Goal: Task Accomplishment & Management: Manage account settings

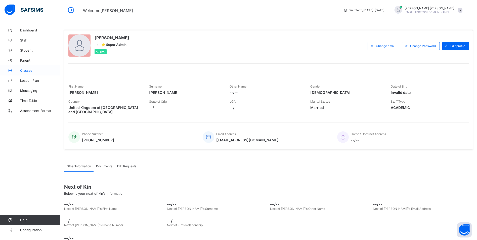
click at [27, 71] on span "Classes" at bounding box center [40, 70] width 40 height 4
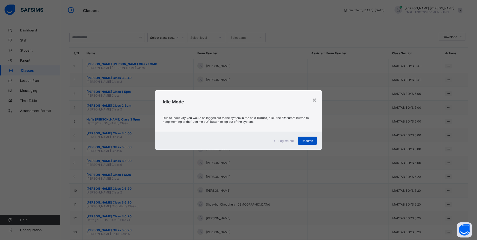
click at [309, 141] on span "Resume" at bounding box center [307, 141] width 11 height 4
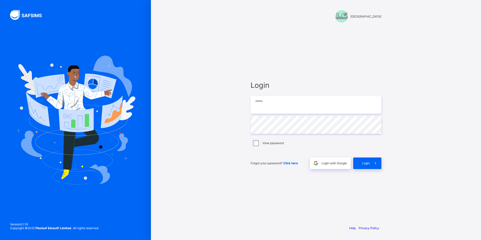
click at [266, 104] on input "email" at bounding box center [315, 105] width 131 height 18
paste input "**********"
type input "**********"
click at [374, 164] on icon at bounding box center [374, 163] width 5 height 5
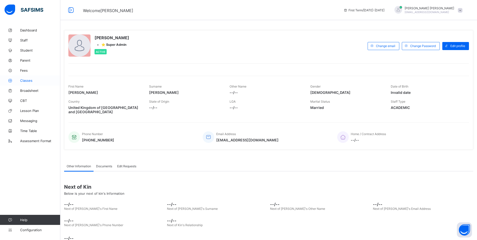
click at [28, 83] on link "Classes" at bounding box center [30, 80] width 60 height 10
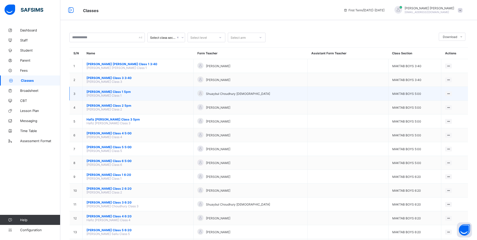
click at [133, 92] on span "[PERSON_NAME] Class 1 5pm" at bounding box center [137, 92] width 103 height 4
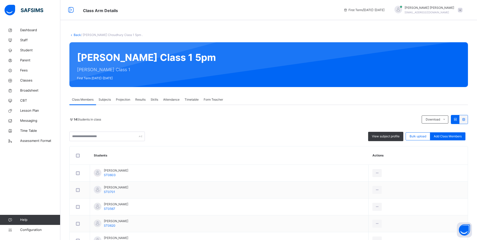
click at [169, 99] on span "Attendance" at bounding box center [171, 99] width 16 height 5
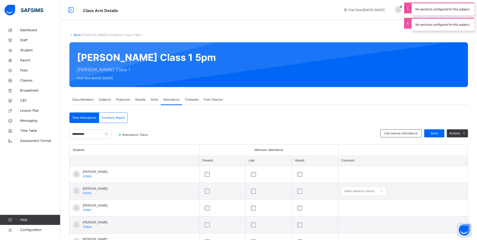
scroll to position [25, 0]
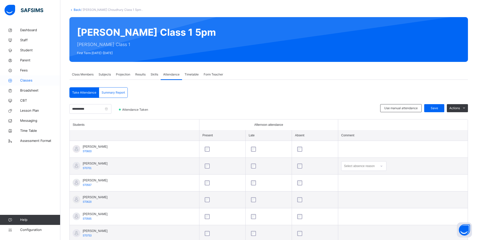
click at [41, 79] on span "Classes" at bounding box center [40, 80] width 40 height 5
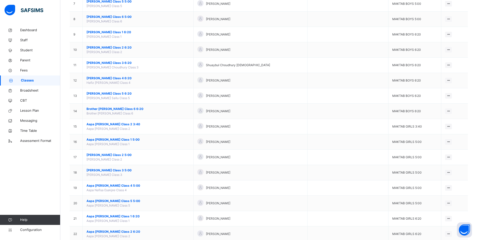
scroll to position [276, 0]
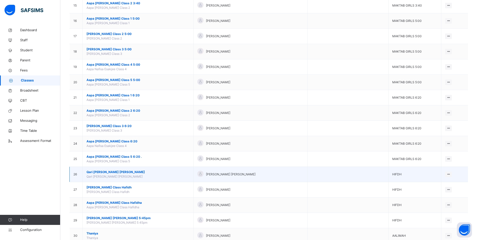
click at [108, 172] on span "Qari [PERSON_NAME] [PERSON_NAME]" at bounding box center [137, 172] width 103 height 5
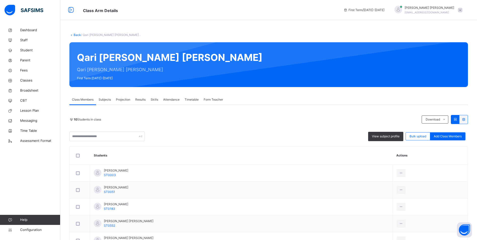
click at [167, 102] on div "Attendance" at bounding box center [171, 100] width 21 height 10
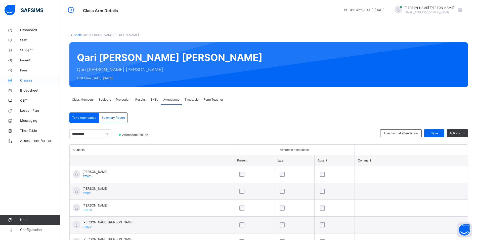
click at [33, 82] on span "Classes" at bounding box center [40, 80] width 40 height 5
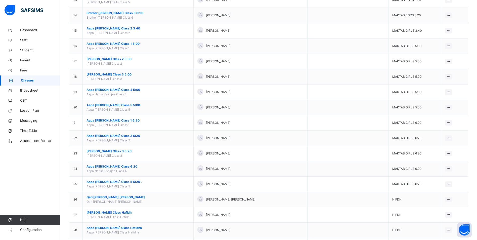
scroll to position [369, 0]
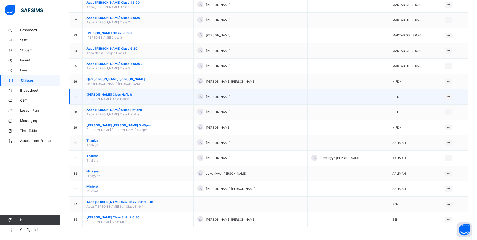
click at [107, 94] on span "[PERSON_NAME] Class Hafidh" at bounding box center [137, 94] width 103 height 5
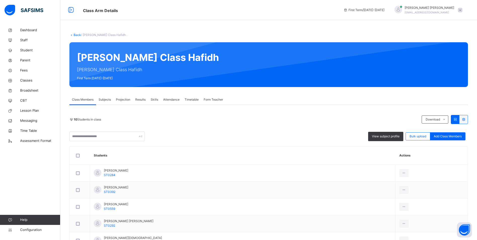
click at [168, 100] on span "Attendance" at bounding box center [171, 99] width 16 height 5
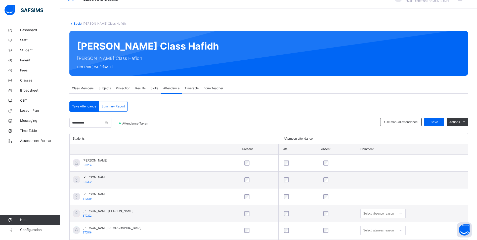
scroll to position [8, 0]
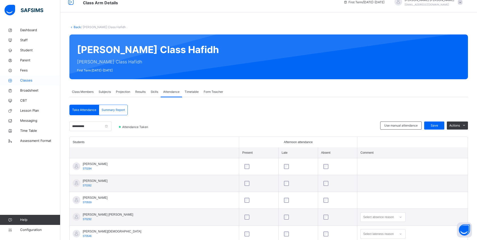
click at [29, 80] on span "Classes" at bounding box center [40, 80] width 40 height 5
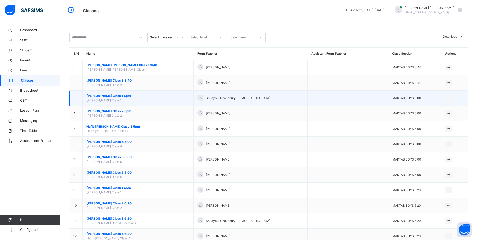
click at [112, 96] on span "[PERSON_NAME] Class 1 5pm" at bounding box center [137, 95] width 103 height 5
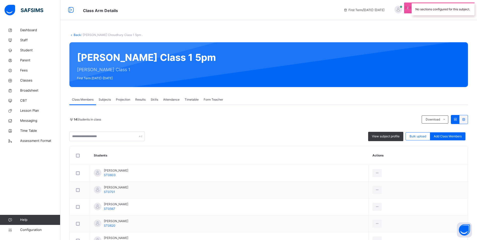
click at [170, 99] on span "Attendance" at bounding box center [171, 99] width 16 height 5
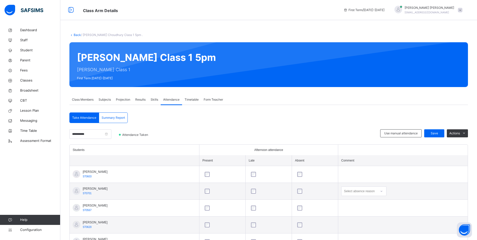
click at [380, 193] on div "Select absence reason" at bounding box center [363, 191] width 45 height 10
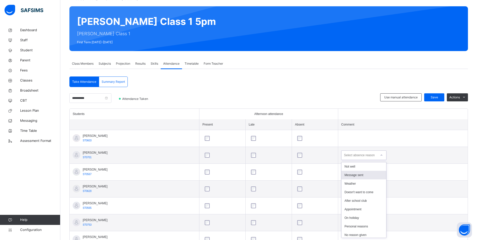
click at [375, 175] on div "Message sent" at bounding box center [363, 175] width 45 height 9
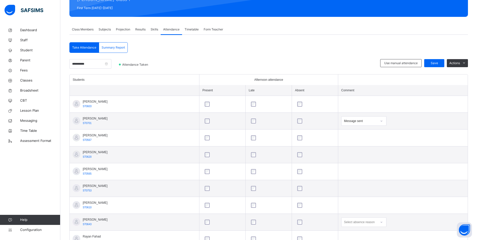
scroll to position [11, 0]
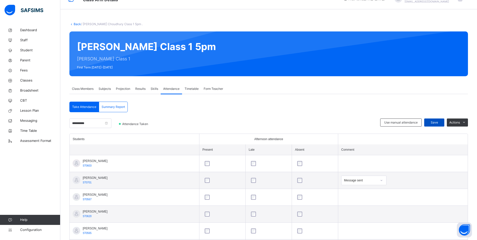
click at [431, 124] on div "Save" at bounding box center [434, 122] width 20 height 8
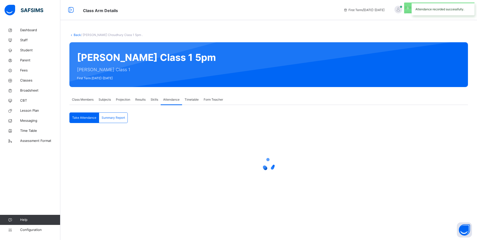
scroll to position [0, 0]
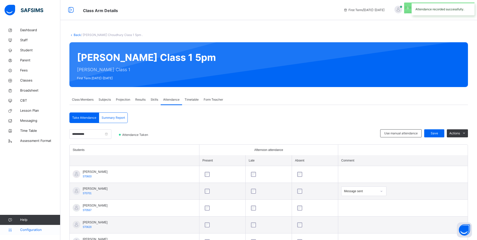
drag, startPoint x: 39, startPoint y: 227, endPoint x: 101, endPoint y: 200, distance: 67.2
click at [39, 227] on link "Configuration" at bounding box center [30, 230] width 60 height 10
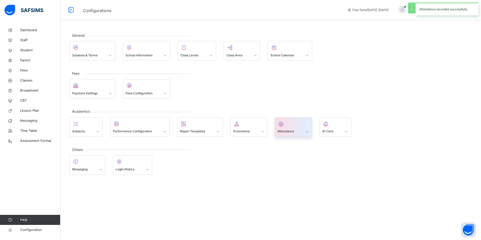
click at [287, 126] on div at bounding box center [293, 124] width 32 height 8
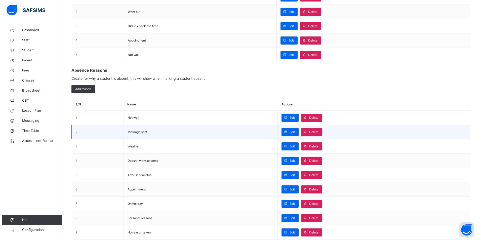
scroll to position [138, 0]
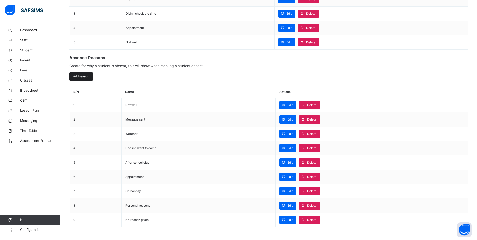
click at [86, 77] on span "Add reason" at bounding box center [81, 76] width 16 height 5
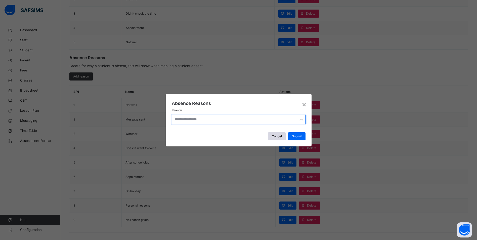
click at [209, 123] on input "text" at bounding box center [239, 120] width 134 height 10
type input "**********"
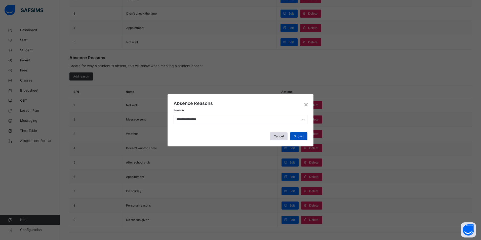
click at [296, 137] on span "Submit" at bounding box center [299, 136] width 10 height 5
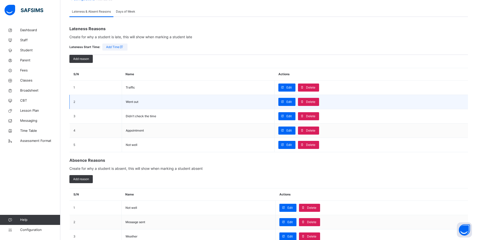
scroll to position [13, 0]
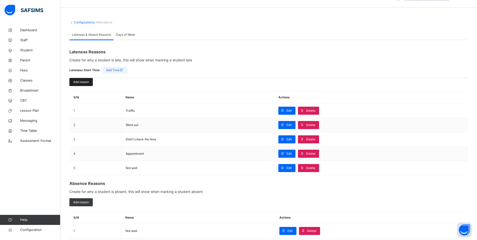
click at [84, 82] on span "Add reason" at bounding box center [81, 82] width 16 height 5
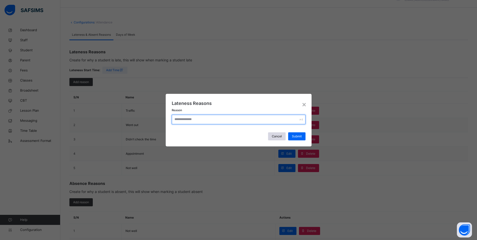
drag, startPoint x: 165, startPoint y: 116, endPoint x: 162, endPoint y: 109, distance: 7.8
click at [162, 109] on div "× Lateness Reasons Reason Cancel Submit" at bounding box center [238, 120] width 477 height 240
type input "**********"
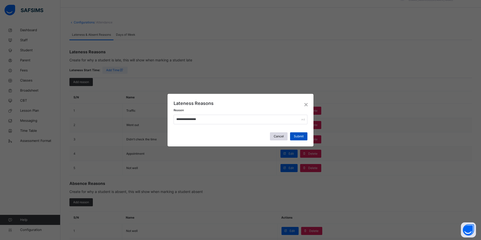
click at [303, 134] on span "Submit" at bounding box center [299, 136] width 10 height 5
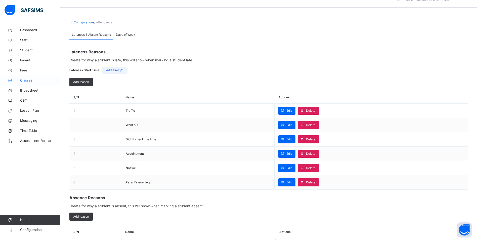
click at [22, 77] on link "Classes" at bounding box center [30, 80] width 60 height 10
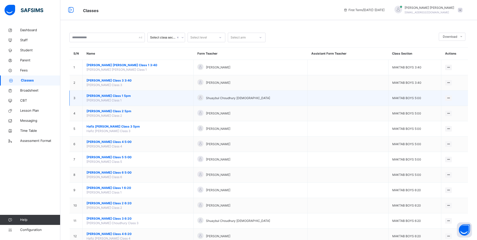
click at [119, 97] on span "[PERSON_NAME] Class 1 5pm" at bounding box center [137, 95] width 103 height 5
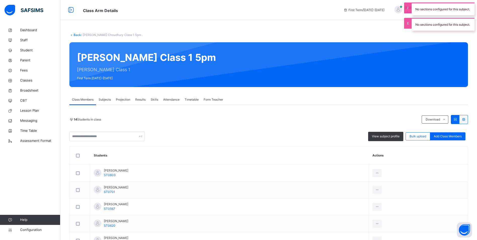
click at [169, 100] on span "Attendance" at bounding box center [171, 99] width 16 height 5
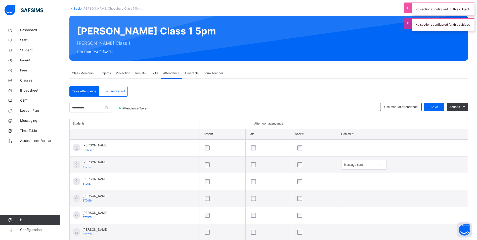
scroll to position [75, 0]
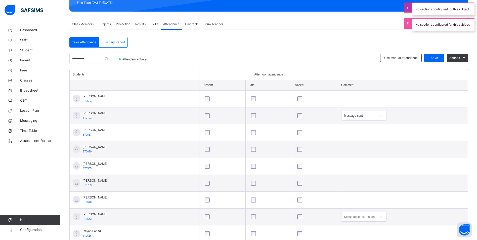
click at [366, 215] on div "Select absence reason" at bounding box center [363, 217] width 45 height 10
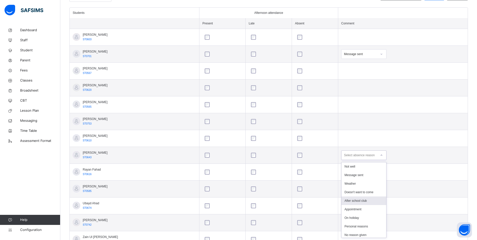
scroll to position [10, 0]
click at [370, 235] on div "Parent's evening" at bounding box center [363, 233] width 45 height 9
click at [369, 193] on div "Select absence reason" at bounding box center [363, 189] width 45 height 10
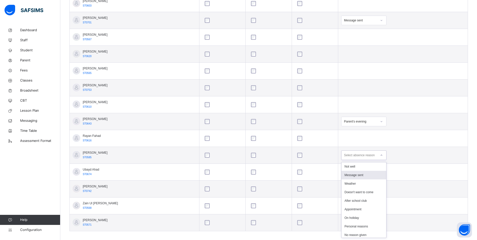
click at [369, 175] on div "Message sent" at bounding box center [363, 175] width 45 height 9
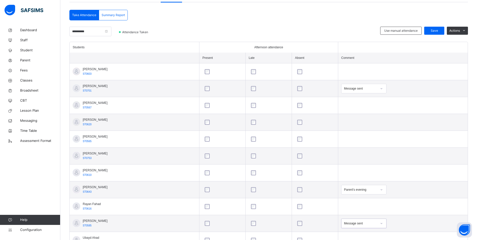
scroll to position [25, 0]
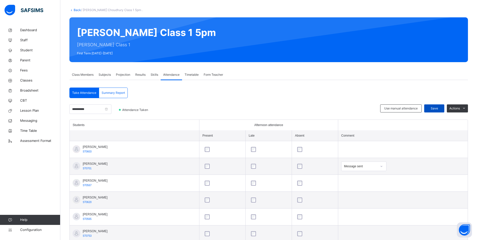
click at [437, 109] on span "Save" at bounding box center [434, 108] width 13 height 5
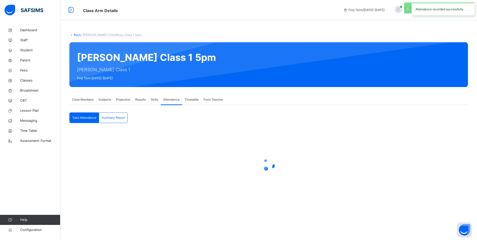
scroll to position [0, 0]
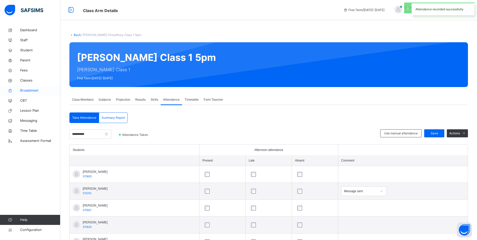
drag, startPoint x: 23, startPoint y: 80, endPoint x: 49, endPoint y: 89, distance: 27.2
click at [23, 80] on span "Classes" at bounding box center [40, 80] width 40 height 5
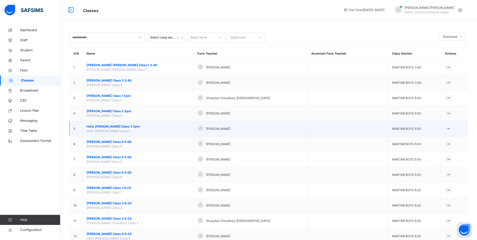
click at [117, 127] on span "Hafiz [PERSON_NAME] Class 3 5pm" at bounding box center [137, 126] width 103 height 5
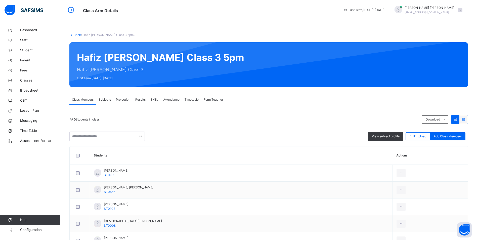
click at [168, 96] on div "Attendance" at bounding box center [171, 100] width 21 height 10
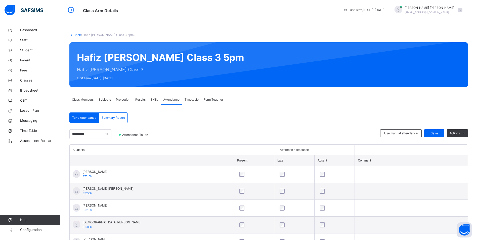
scroll to position [101, 0]
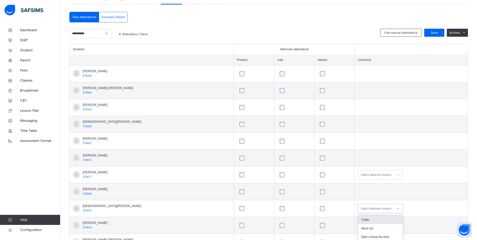
click at [358, 210] on div "option Traffic focused, 1 of 6. 6 results available. Use Up and Down to choose …" at bounding box center [380, 209] width 45 height 10
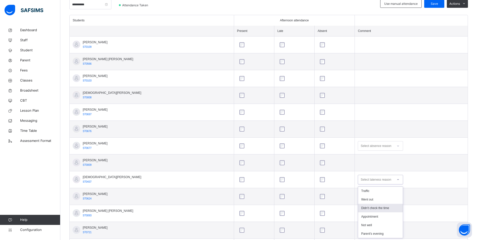
scroll to position [130, 0]
click at [339, 183] on div at bounding box center [334, 179] width 34 height 11
click at [355, 155] on td at bounding box center [411, 162] width 113 height 17
click at [360, 143] on div "Select absence reason" at bounding box center [375, 146] width 31 height 10
click at [359, 165] on div "Message sent" at bounding box center [380, 165] width 45 height 9
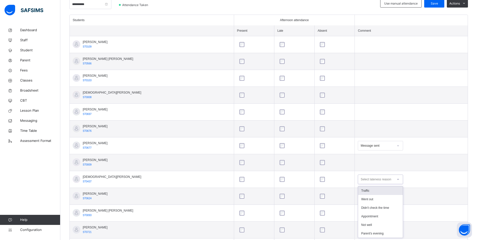
click at [360, 181] on div "Select lateness reason" at bounding box center [375, 179] width 30 height 10
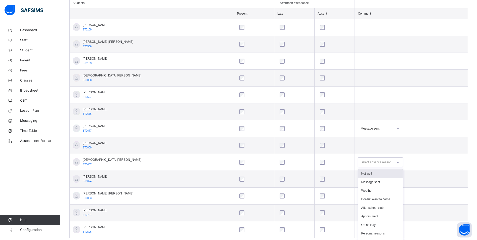
click at [358, 167] on div "option Not well focused, 1 of 10. 10 results available. Use Up and Down to choo…" at bounding box center [380, 162] width 45 height 10
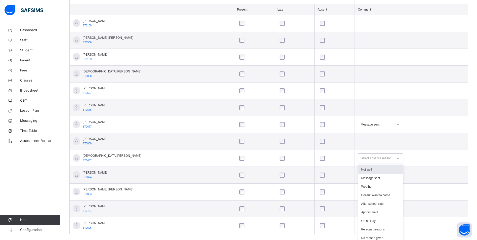
scroll to position [154, 0]
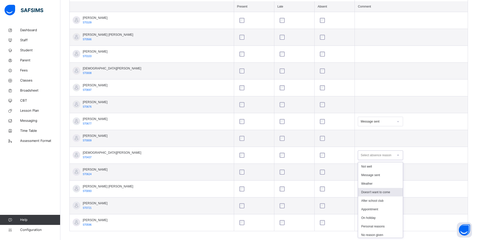
click at [329, 184] on div at bounding box center [334, 188] width 34 height 11
click at [358, 224] on div "Select absence reason" at bounding box center [380, 223] width 45 height 10
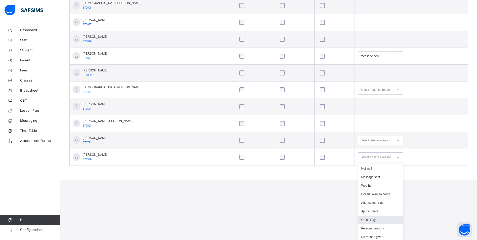
drag, startPoint x: 356, startPoint y: 224, endPoint x: 267, endPoint y: 159, distance: 110.2
click at [267, 158] on tbody "Ahmed Ali ST0109 Al-Ameen Muhammad Rahman ST0566 Aryan Haider ST0103 Ehsanul Yu…" at bounding box center [269, 56] width 398 height 219
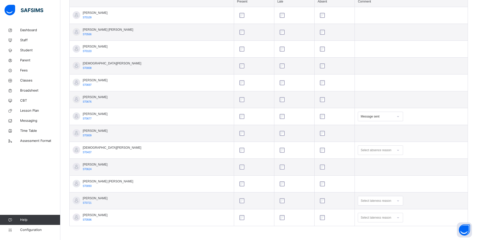
click at [359, 215] on div "Select lateness reason" at bounding box center [380, 218] width 45 height 10
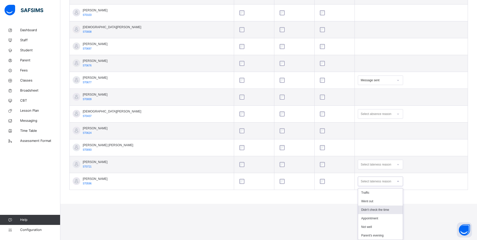
click at [366, 209] on div "Didn't check the time" at bounding box center [380, 209] width 45 height 9
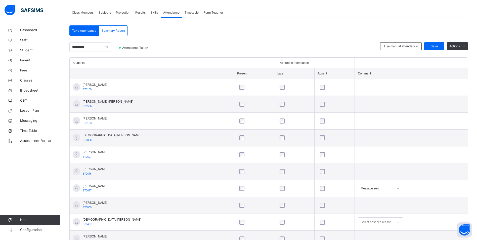
scroll to position [8, 0]
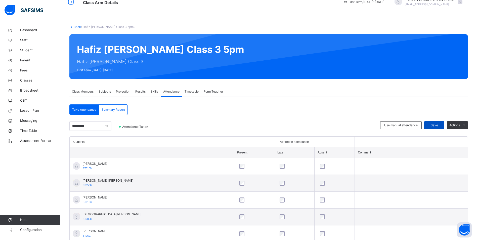
click at [431, 126] on div "Save" at bounding box center [434, 125] width 20 height 8
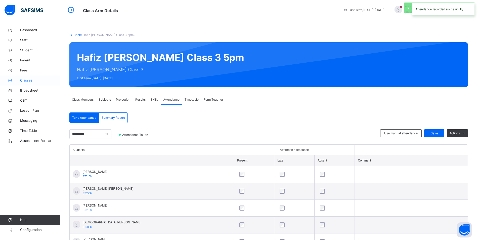
click at [23, 79] on span "Classes" at bounding box center [40, 80] width 40 height 5
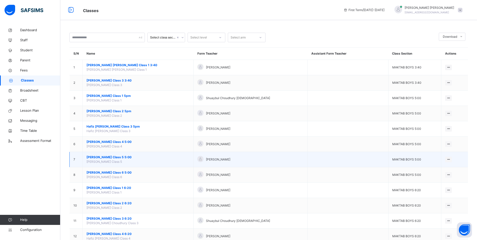
click at [128, 157] on span "[PERSON_NAME] Class 5 5:00" at bounding box center [137, 157] width 103 height 5
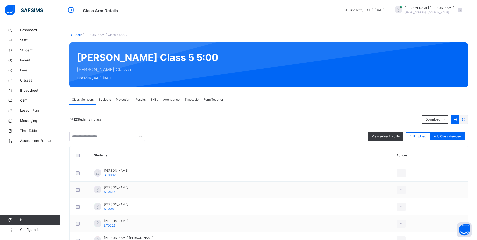
click at [179, 98] on span "Attendance" at bounding box center [171, 99] width 16 height 5
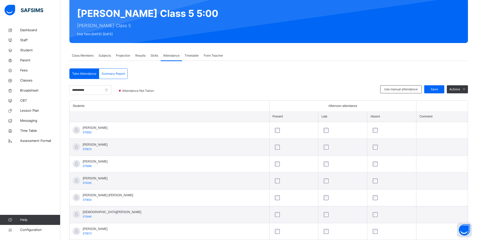
scroll to position [41, 0]
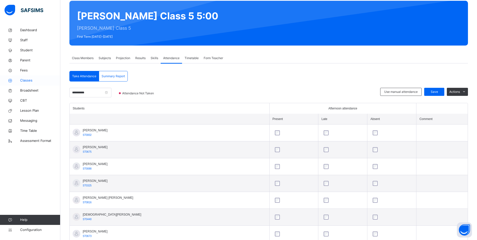
click at [30, 80] on span "Classes" at bounding box center [40, 80] width 40 height 5
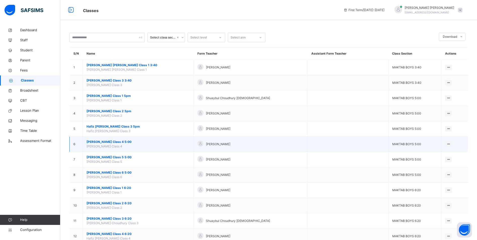
click at [121, 140] on span "[PERSON_NAME] Class 4 5:00" at bounding box center [137, 141] width 103 height 5
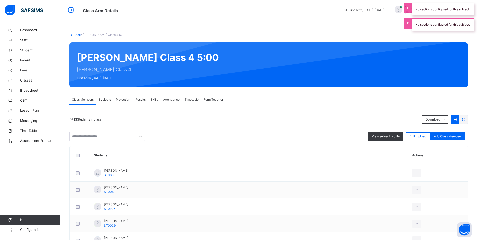
click at [172, 98] on span "Attendance" at bounding box center [171, 99] width 16 height 5
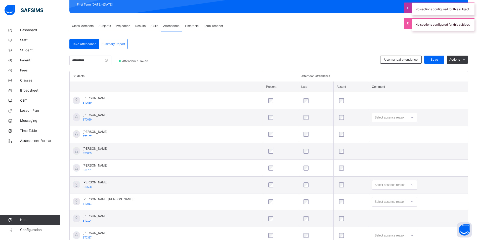
scroll to position [159, 0]
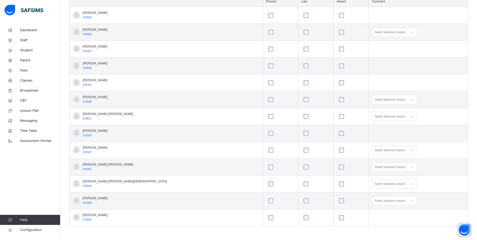
click at [375, 101] on div "Select absence reason" at bounding box center [390, 100] width 31 height 10
click at [372, 140] on div "Appointment" at bounding box center [394, 143] width 45 height 9
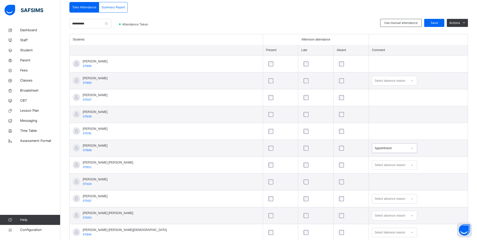
scroll to position [33, 0]
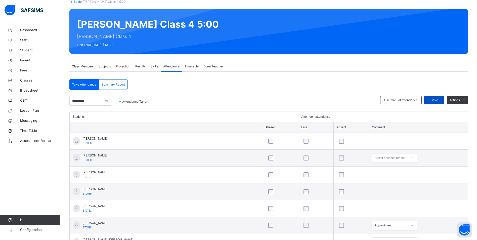
click at [432, 99] on span "Save" at bounding box center [434, 100] width 13 height 5
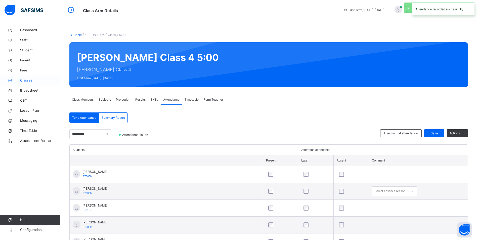
click at [24, 82] on span "Classes" at bounding box center [40, 80] width 40 height 5
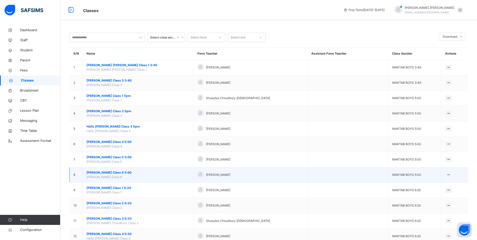
click at [115, 171] on span "[PERSON_NAME] Class 6 5:00" at bounding box center [137, 172] width 103 height 5
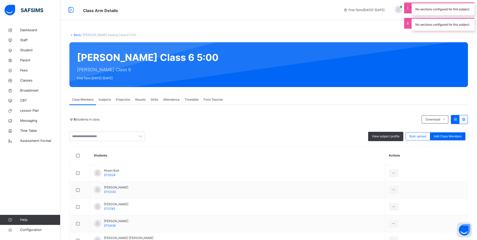
click at [164, 97] on span "Attendance" at bounding box center [171, 99] width 16 height 5
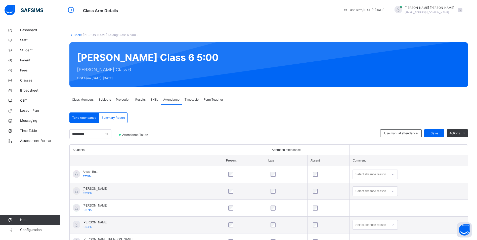
drag, startPoint x: 360, startPoint y: 169, endPoint x: 361, endPoint y: 173, distance: 3.8
click at [359, 169] on td "Select absence reason" at bounding box center [408, 174] width 118 height 17
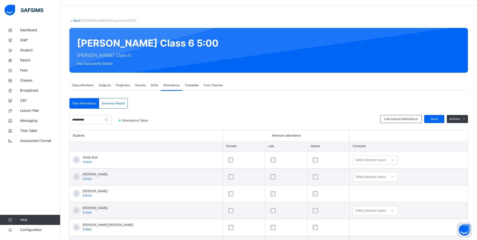
click at [361, 165] on div "Select absence reason" at bounding box center [374, 160] width 45 height 10
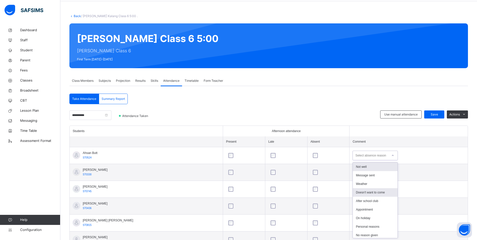
scroll to position [19, 0]
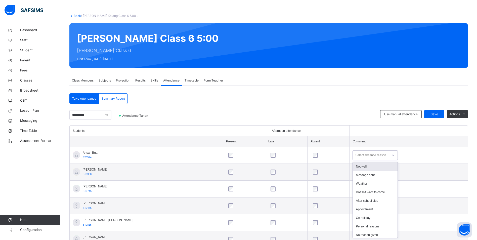
click at [356, 165] on div "Not well" at bounding box center [375, 166] width 45 height 9
click at [361, 171] on div "Select absence reason" at bounding box center [374, 172] width 45 height 10
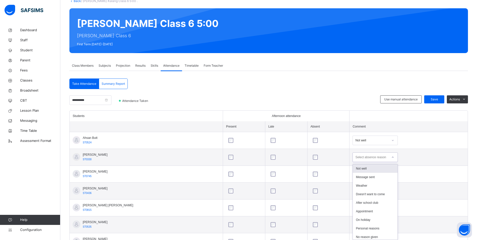
scroll to position [36, 0]
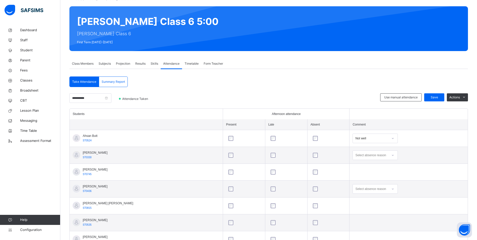
click at [358, 153] on div "Select absence reason" at bounding box center [370, 155] width 31 height 10
click at [364, 167] on div "Not well" at bounding box center [375, 166] width 45 height 9
click at [353, 191] on div "option Not well focused, 1 of 10. 10 results available. Use Up and Down to choo…" at bounding box center [374, 189] width 45 height 10
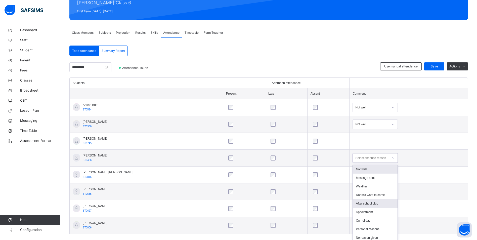
scroll to position [70, 0]
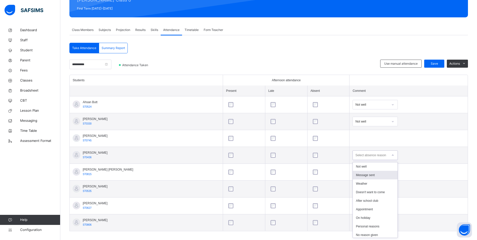
click at [358, 173] on div "Message sent" at bounding box center [375, 175] width 45 height 9
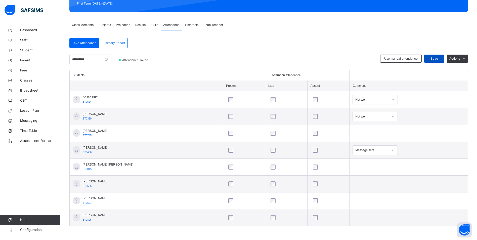
click at [433, 58] on span "Save" at bounding box center [434, 58] width 13 height 5
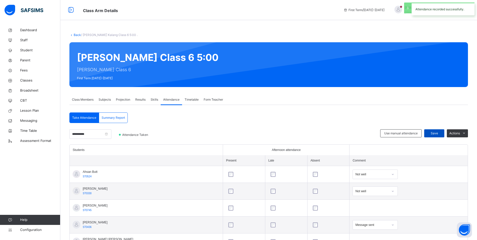
click at [440, 135] on span "Save" at bounding box center [434, 133] width 13 height 5
click at [21, 81] on span "Classes" at bounding box center [40, 80] width 40 height 5
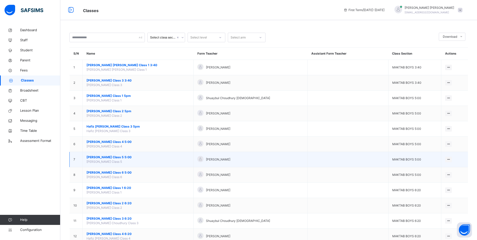
click at [128, 156] on span "[PERSON_NAME] Class 5 5:00" at bounding box center [137, 157] width 103 height 5
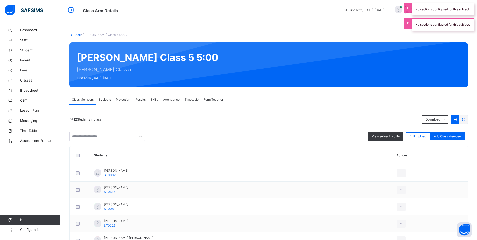
click at [171, 102] on span "Attendance" at bounding box center [171, 99] width 16 height 5
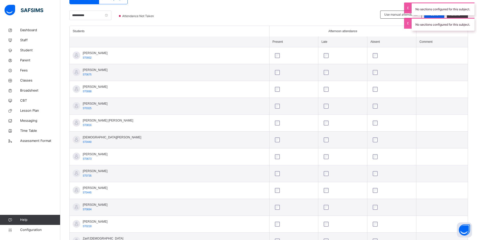
scroll to position [142, 0]
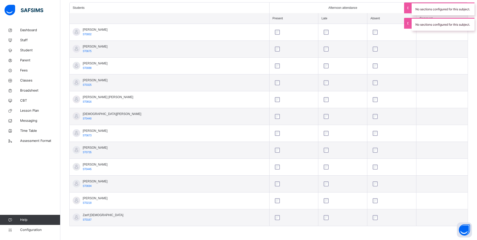
click at [371, 184] on div at bounding box center [391, 183] width 40 height 5
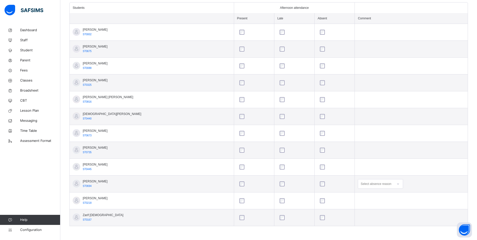
click at [367, 185] on div "Select absence reason" at bounding box center [375, 184] width 31 height 10
click at [365, 205] on div "Message sent" at bounding box center [380, 203] width 45 height 9
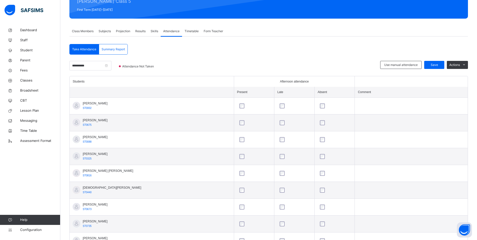
scroll to position [16, 0]
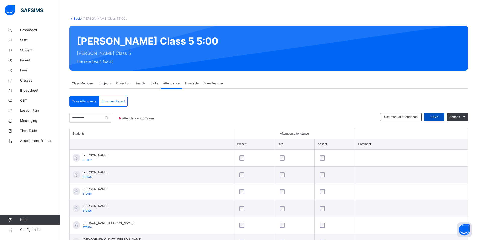
click at [440, 117] on span "Save" at bounding box center [434, 117] width 13 height 5
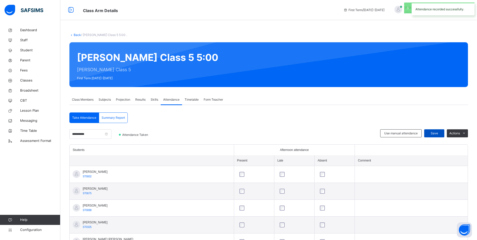
click at [444, 134] on div "Save" at bounding box center [434, 133] width 20 height 8
click at [32, 79] on span "Classes" at bounding box center [40, 80] width 40 height 5
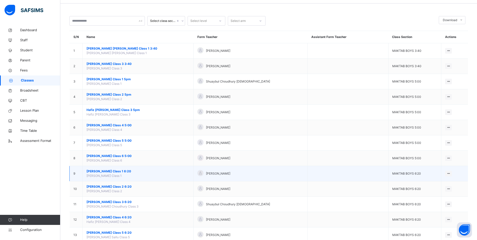
scroll to position [75, 0]
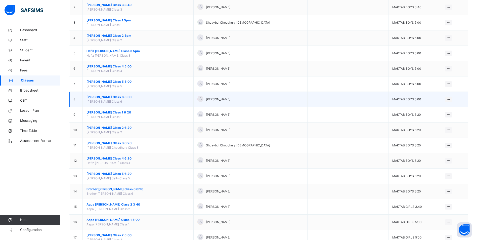
click at [115, 95] on span "[PERSON_NAME] Class 6 5:00" at bounding box center [137, 97] width 103 height 5
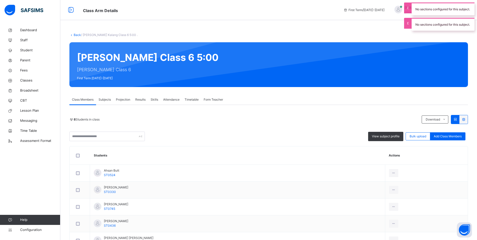
click at [170, 100] on span "Attendance" at bounding box center [171, 99] width 16 height 5
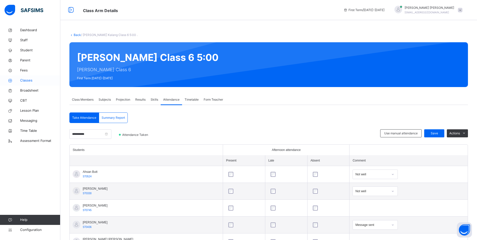
click at [43, 79] on span "Classes" at bounding box center [40, 80] width 40 height 5
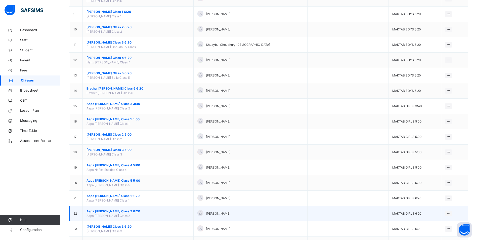
scroll to position [276, 0]
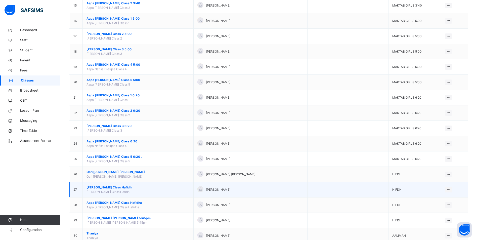
click at [112, 186] on span "[PERSON_NAME] Class Hafidh" at bounding box center [137, 187] width 103 height 5
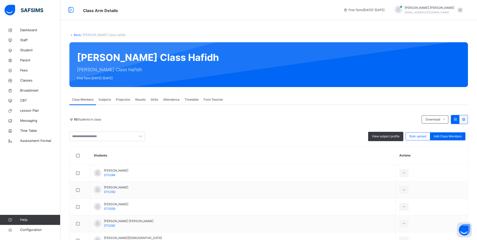
click at [173, 99] on span "Attendance" at bounding box center [171, 99] width 16 height 5
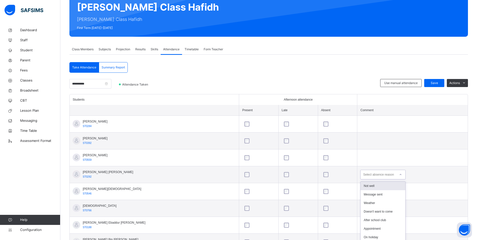
scroll to position [70, 0]
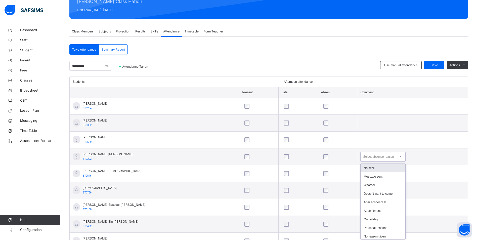
click at [387, 161] on div "option Not well focused, 1 of 10. 10 results available. Use Up and Down to choo…" at bounding box center [382, 157] width 45 height 10
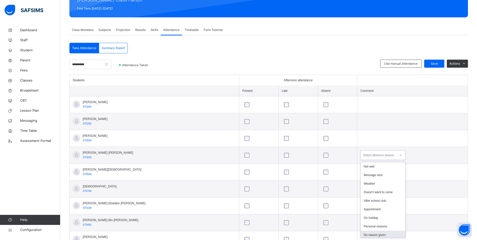
scroll to position [10, 0]
click at [372, 233] on div "Parent's evening" at bounding box center [382, 233] width 45 height 9
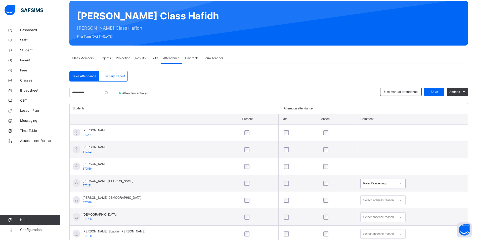
scroll to position [0, 0]
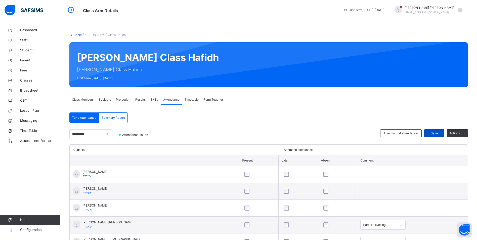
click at [433, 134] on span "Save" at bounding box center [434, 133] width 13 height 5
click at [31, 80] on span "Classes" at bounding box center [40, 80] width 40 height 5
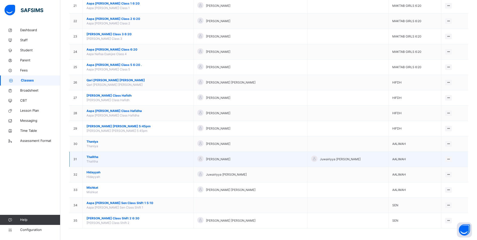
scroll to position [369, 0]
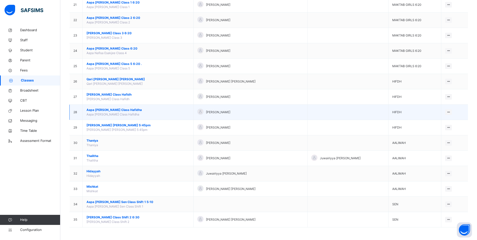
click at [124, 110] on span "Aapa [PERSON_NAME] Class Hafidha" at bounding box center [137, 110] width 103 height 5
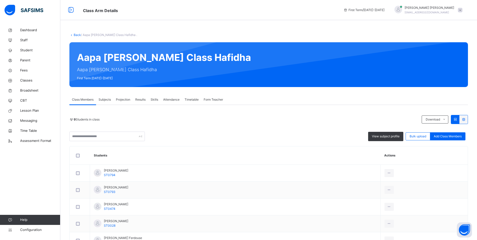
click at [174, 102] on div "Attendance" at bounding box center [171, 100] width 21 height 10
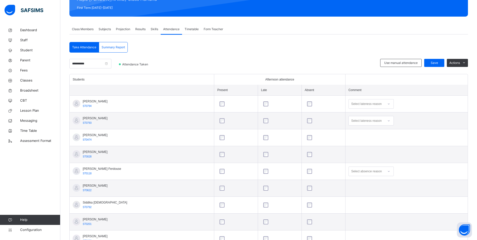
scroll to position [75, 0]
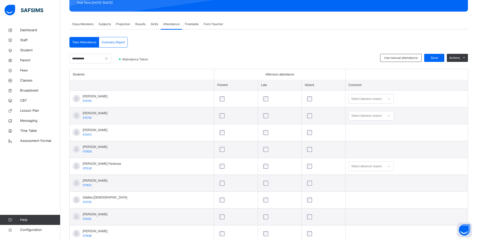
click at [365, 169] on div "Select absence reason" at bounding box center [370, 166] width 45 height 10
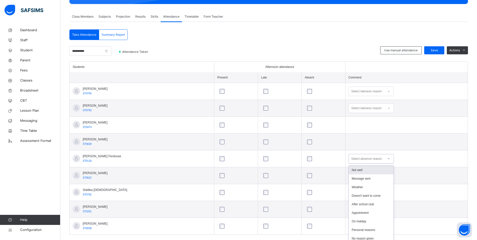
scroll to position [86, 0]
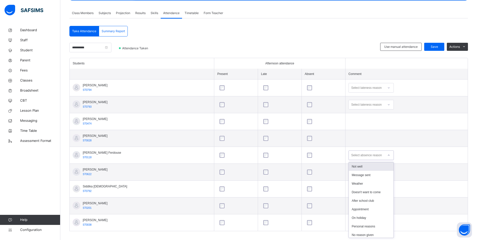
click at [365, 169] on div "Not well" at bounding box center [371, 166] width 45 height 9
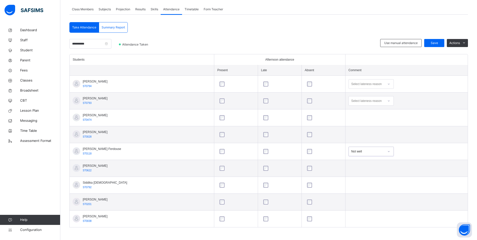
scroll to position [91, 0]
click at [431, 40] on div "Save" at bounding box center [434, 42] width 20 height 8
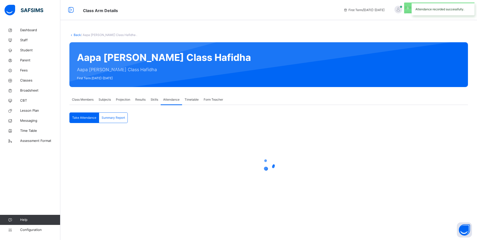
scroll to position [0, 0]
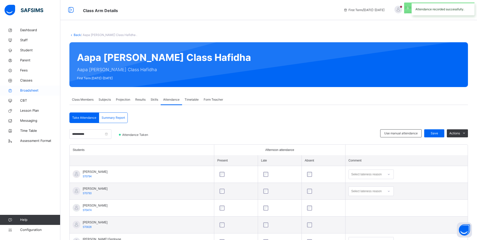
drag, startPoint x: 27, startPoint y: 82, endPoint x: 56, endPoint y: 92, distance: 30.4
click at [27, 82] on span "Classes" at bounding box center [40, 80] width 40 height 5
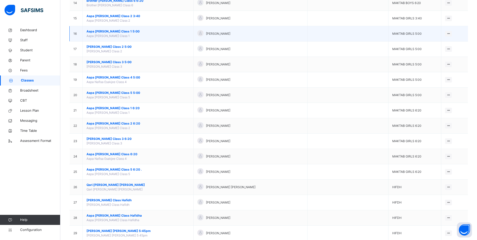
scroll to position [251, 0]
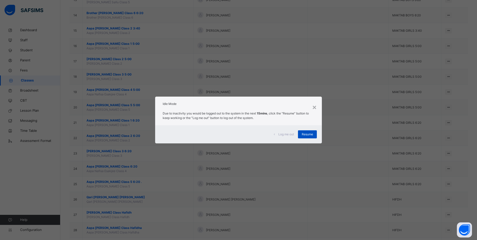
click at [306, 137] on div "Resume" at bounding box center [307, 134] width 19 height 8
click at [308, 134] on span "Resume" at bounding box center [307, 134] width 11 height 5
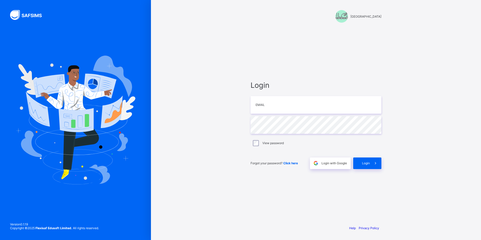
click at [279, 103] on input "email" at bounding box center [315, 105] width 131 height 18
type input "**********"
click at [377, 163] on icon at bounding box center [374, 163] width 5 height 5
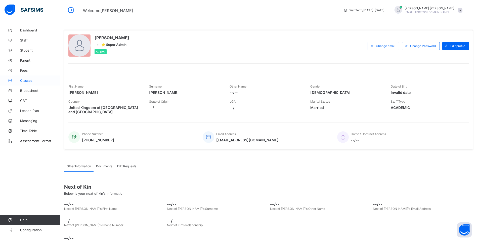
click at [31, 83] on link "Classes" at bounding box center [30, 80] width 60 height 10
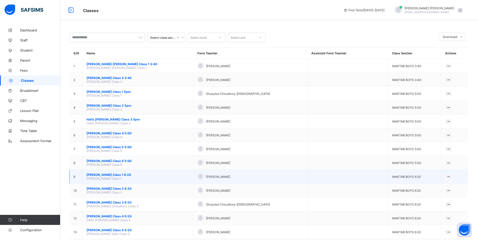
click at [126, 175] on span "[PERSON_NAME] Class 1 6:20" at bounding box center [137, 175] width 103 height 4
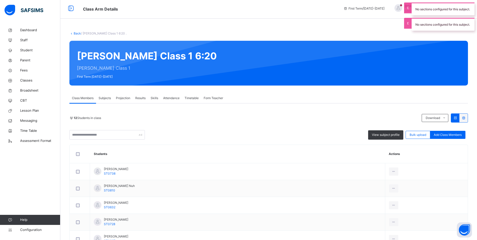
scroll to position [50, 0]
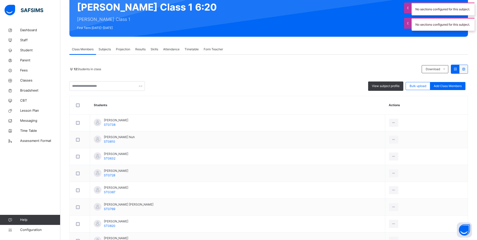
drag, startPoint x: 166, startPoint y: 52, endPoint x: 166, endPoint y: 55, distance: 2.8
click at [166, 52] on div "Attendance" at bounding box center [171, 49] width 21 height 10
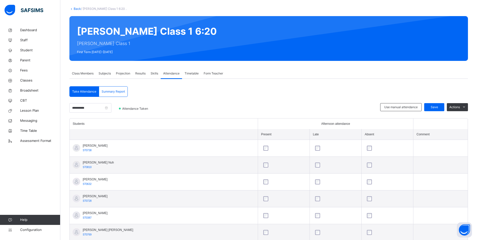
scroll to position [16, 0]
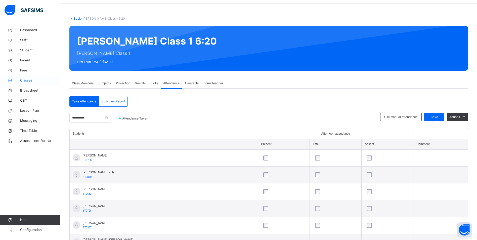
click at [26, 79] on span "Classes" at bounding box center [40, 80] width 40 height 5
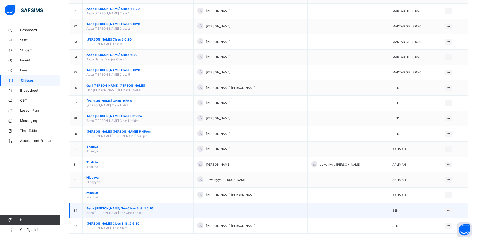
scroll to position [369, 0]
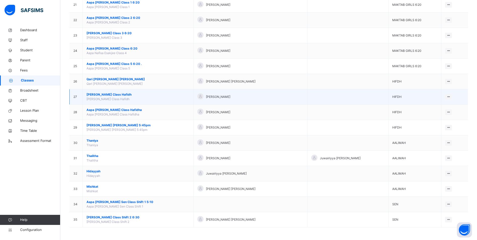
click at [116, 94] on span "[PERSON_NAME] Class Hafidh" at bounding box center [137, 94] width 103 height 5
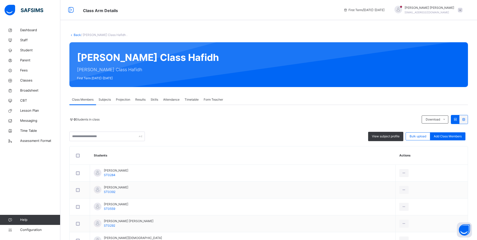
click at [179, 98] on span "Attendance" at bounding box center [171, 99] width 16 height 5
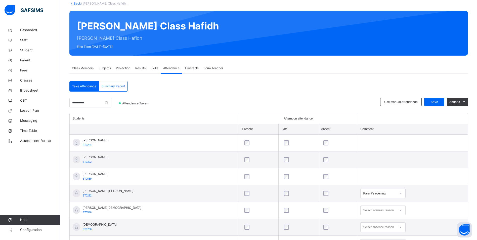
scroll to position [101, 0]
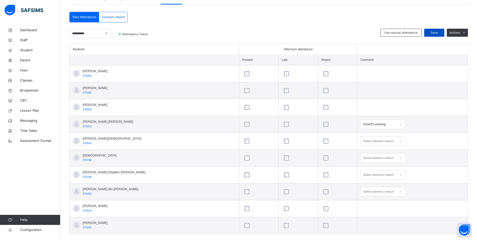
click at [432, 31] on span "Save" at bounding box center [434, 32] width 13 height 5
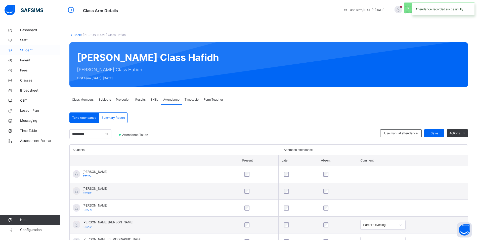
click at [27, 51] on span "Student" at bounding box center [40, 50] width 40 height 5
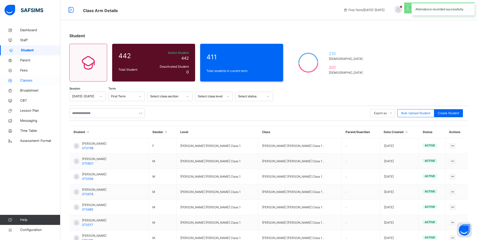
click at [37, 79] on span "Classes" at bounding box center [40, 80] width 40 height 5
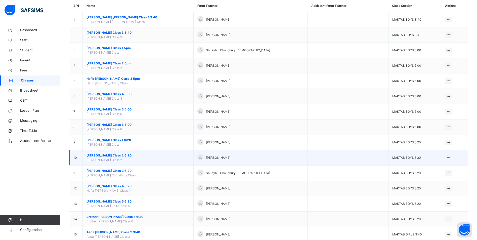
scroll to position [75, 0]
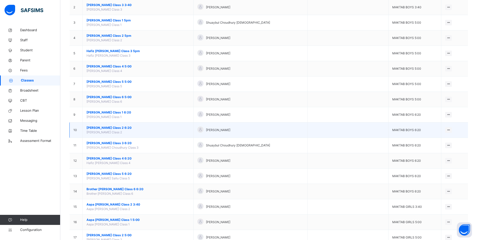
click at [125, 128] on span "[PERSON_NAME] Class 2 6:20" at bounding box center [137, 127] width 103 height 5
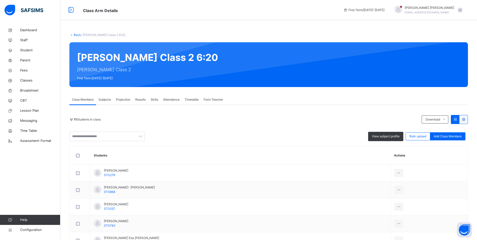
click at [177, 98] on span "Attendance" at bounding box center [171, 99] width 16 height 5
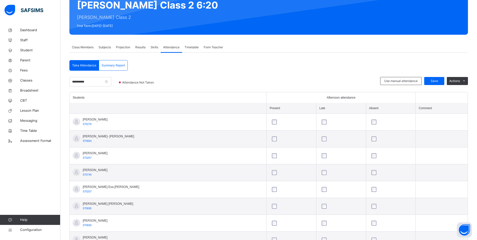
scroll to position [25, 0]
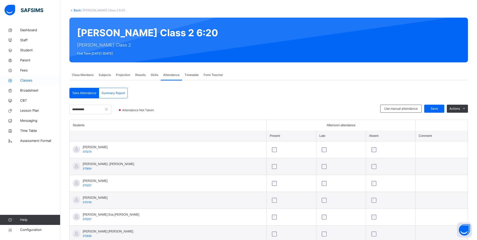
click at [28, 81] on span "Classes" at bounding box center [40, 80] width 40 height 5
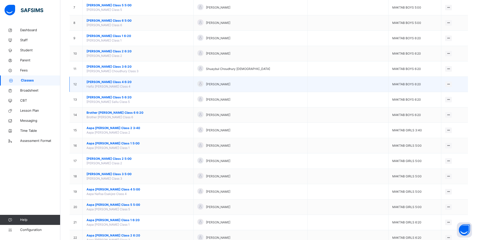
scroll to position [75, 0]
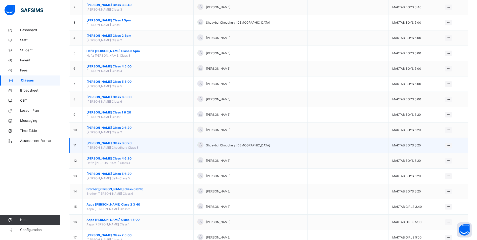
click at [132, 144] on span "[PERSON_NAME] Class 3 6:20" at bounding box center [137, 143] width 103 height 5
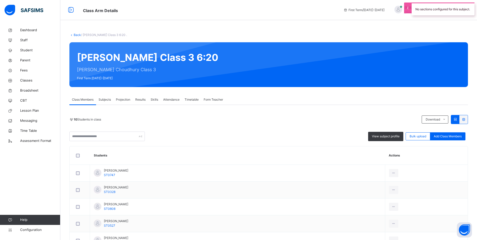
click at [168, 99] on span "Attendance" at bounding box center [171, 99] width 16 height 5
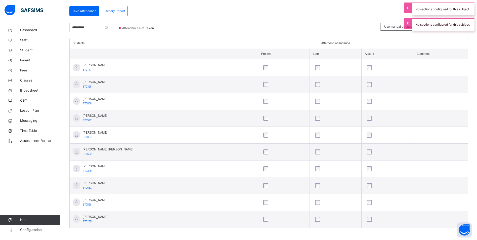
scroll to position [108, 0]
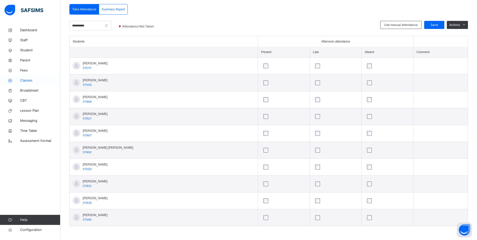
drag, startPoint x: 26, startPoint y: 80, endPoint x: 34, endPoint y: 81, distance: 8.5
click at [26, 80] on span "Classes" at bounding box center [40, 80] width 40 height 5
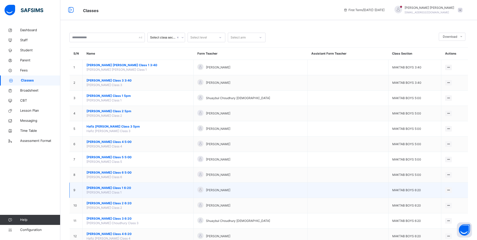
click at [130, 188] on span "[PERSON_NAME] Class 1 6:20" at bounding box center [137, 187] width 103 height 5
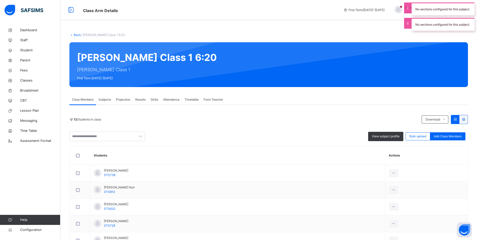
click at [177, 101] on span "Attendance" at bounding box center [171, 99] width 16 height 5
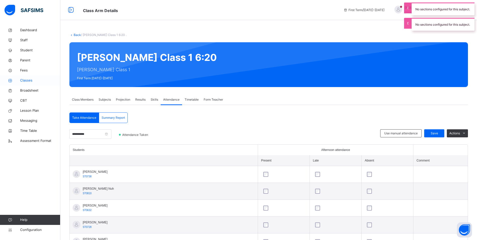
click at [19, 80] on icon at bounding box center [10, 81] width 20 height 4
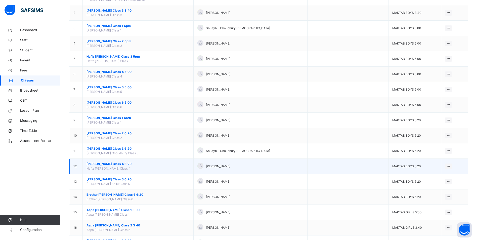
scroll to position [75, 0]
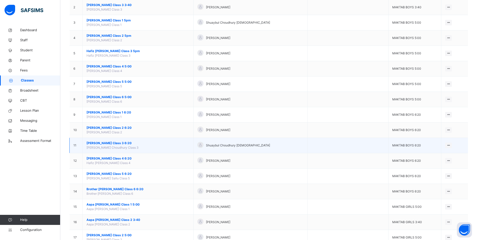
click at [119, 143] on span "[PERSON_NAME] Class 3 6:20" at bounding box center [137, 143] width 103 height 5
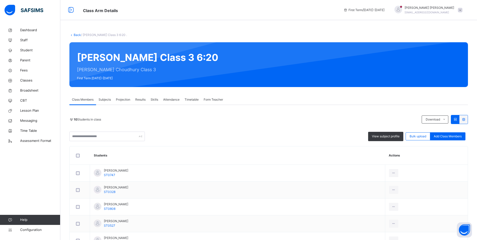
click at [167, 98] on span "Attendance" at bounding box center [171, 99] width 16 height 5
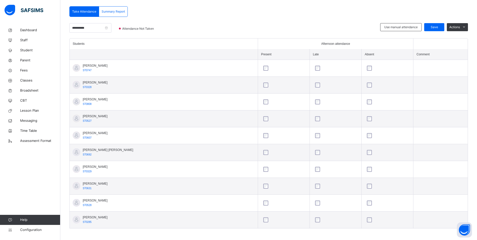
scroll to position [108, 0]
